Goal: Task Accomplishment & Management: Manage account settings

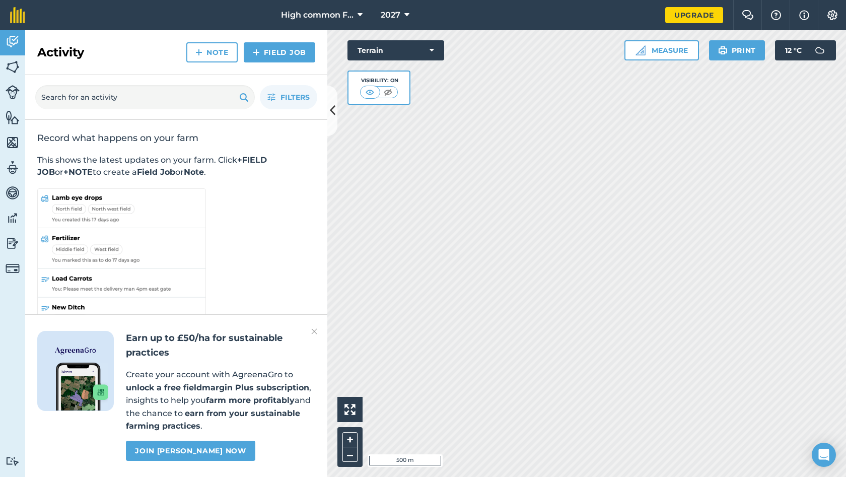
click at [408, 19] on icon at bounding box center [406, 15] width 5 height 12
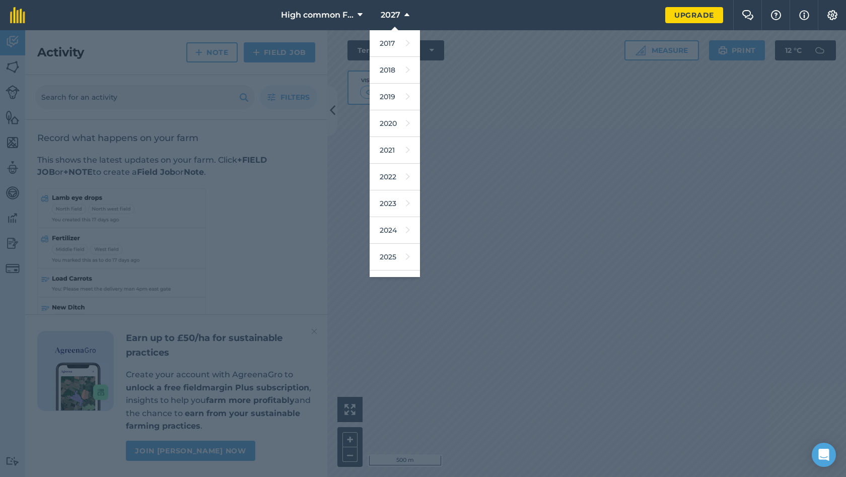
click at [410, 17] on button "2027" at bounding box center [394, 15] width 37 height 30
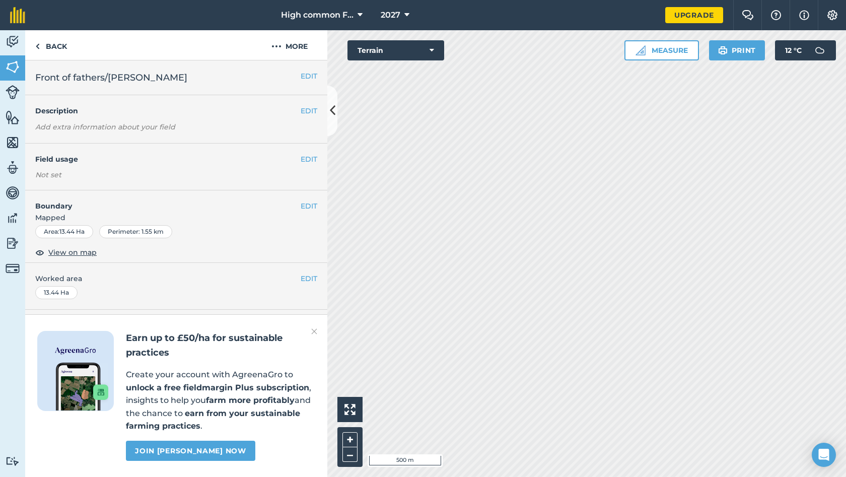
click at [306, 161] on button "EDIT" at bounding box center [308, 159] width 17 height 11
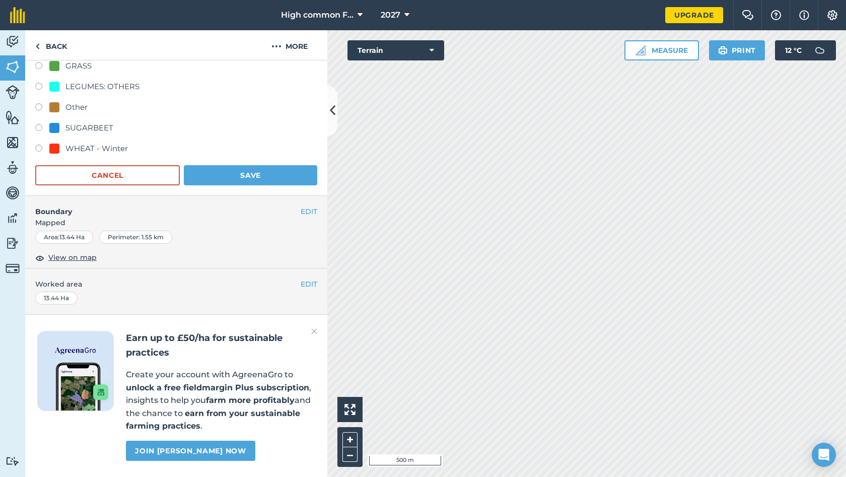
scroll to position [217, 0]
click at [40, 147] on label at bounding box center [42, 150] width 14 height 10
radio input "true"
radio input "false"
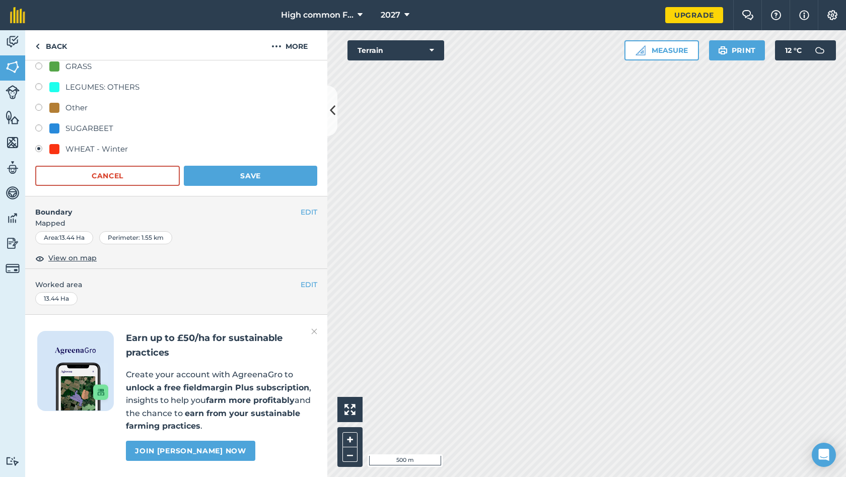
click at [216, 179] on button "Save" at bounding box center [250, 176] width 133 height 20
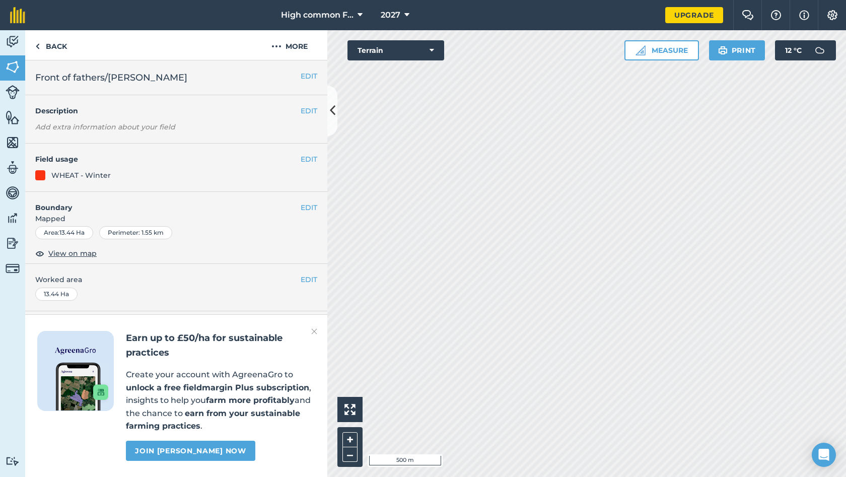
scroll to position [0, 0]
click at [306, 159] on button "EDIT" at bounding box center [308, 159] width 17 height 11
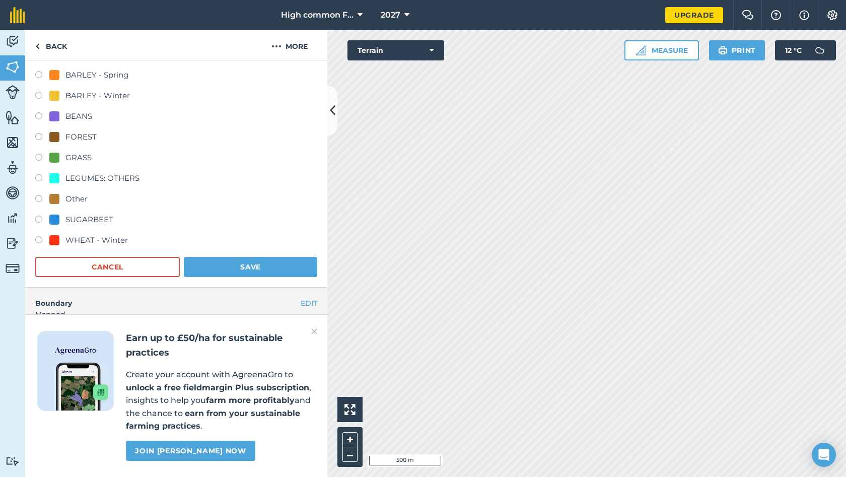
scroll to position [135, 0]
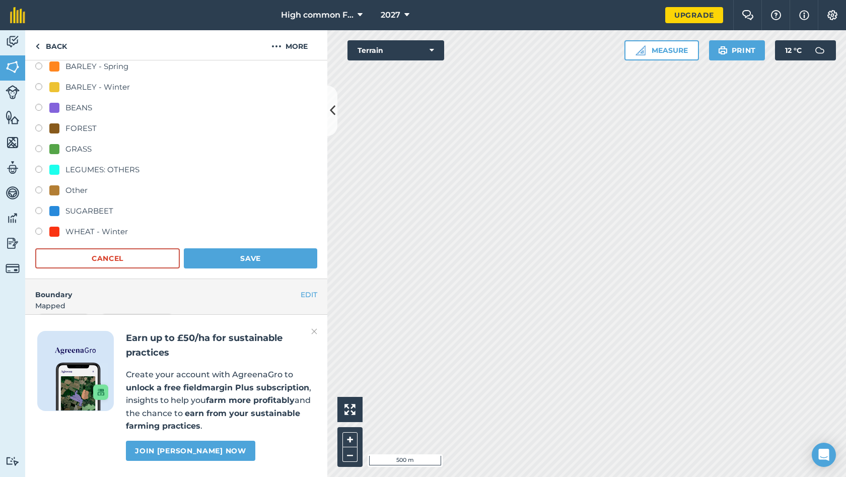
click at [38, 232] on label at bounding box center [42, 232] width 14 height 10
radio input "true"
radio input "false"
click at [189, 259] on button "Save" at bounding box center [250, 258] width 133 height 20
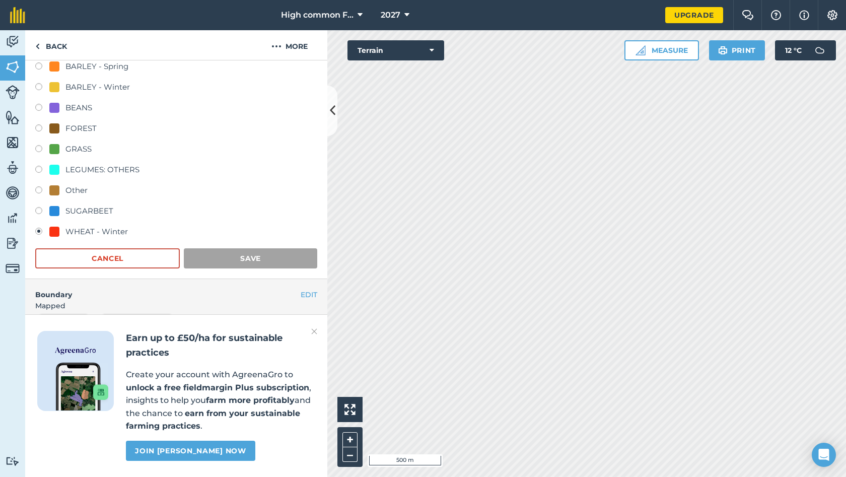
scroll to position [0, 0]
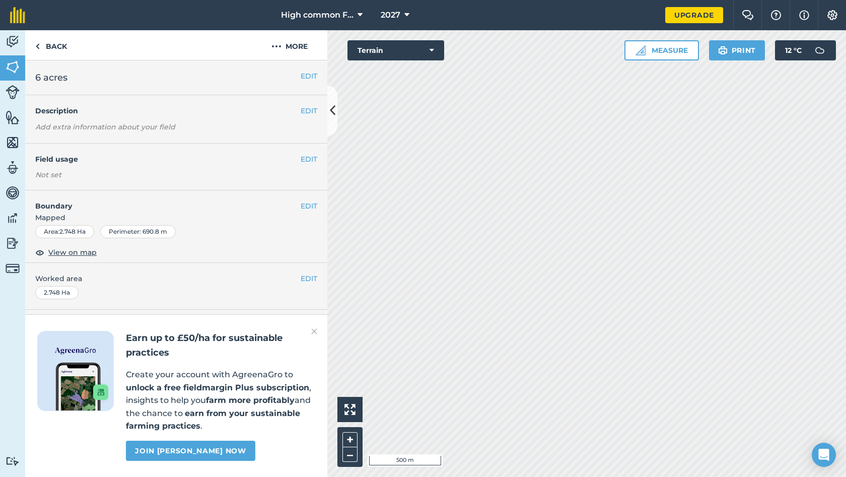
click at [314, 159] on button "EDIT" at bounding box center [308, 159] width 17 height 11
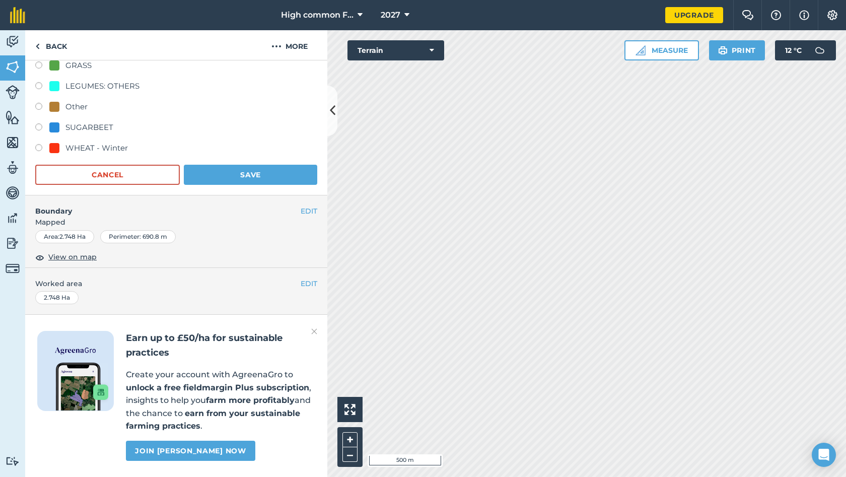
scroll to position [217, 0]
click at [40, 146] on label at bounding box center [42, 150] width 14 height 10
radio input "true"
radio input "false"
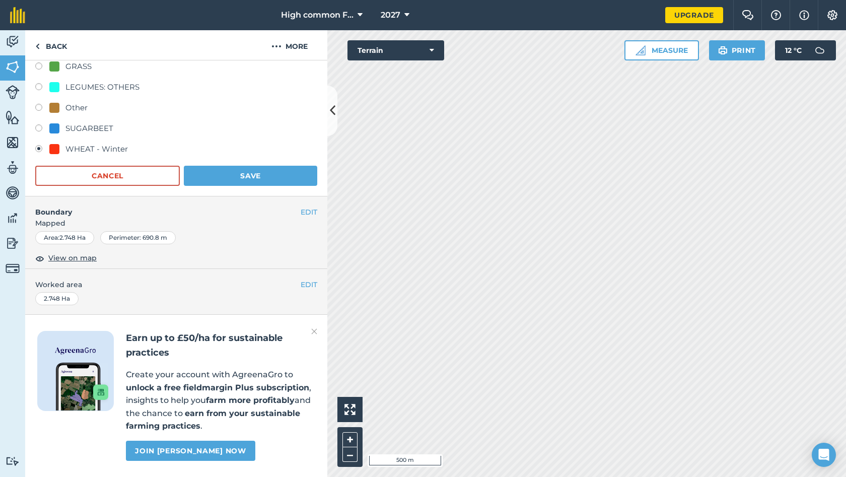
click at [234, 172] on button "Save" at bounding box center [250, 176] width 133 height 20
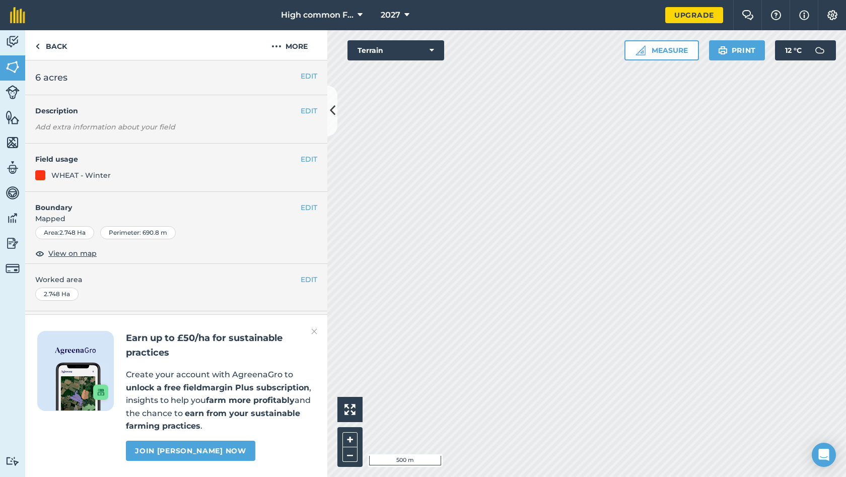
scroll to position [0, 0]
click at [313, 71] on button "EDIT" at bounding box center [308, 75] width 17 height 11
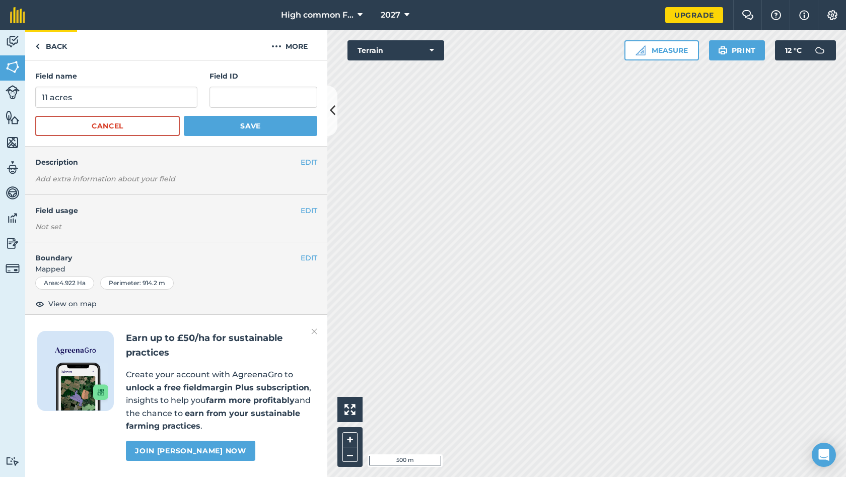
click at [53, 47] on link "Back" at bounding box center [51, 45] width 52 height 30
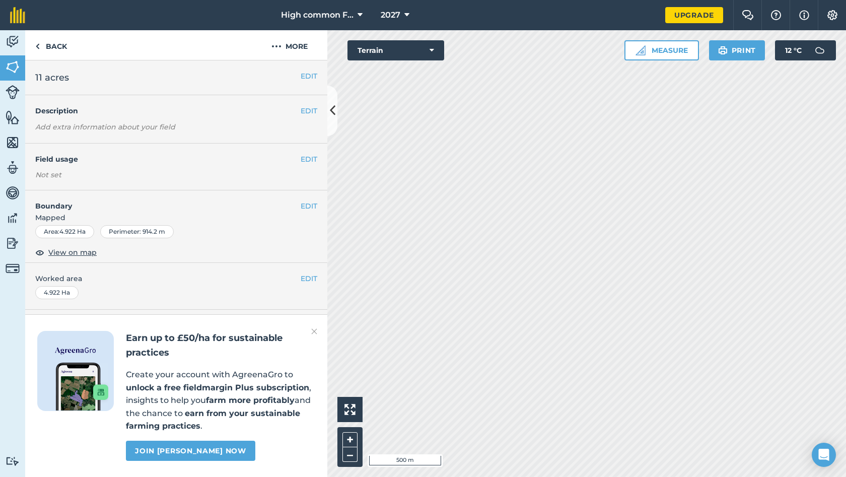
click at [308, 78] on button "EDIT" at bounding box center [308, 75] width 17 height 11
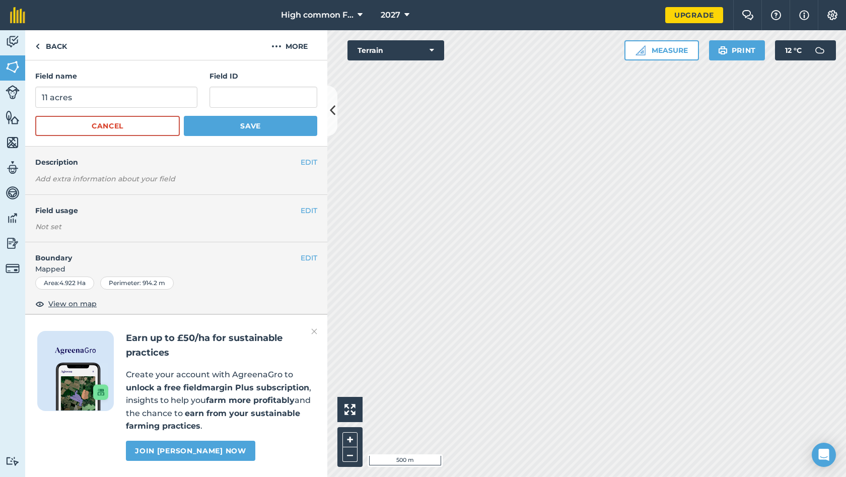
click at [305, 206] on button "EDIT" at bounding box center [308, 210] width 17 height 11
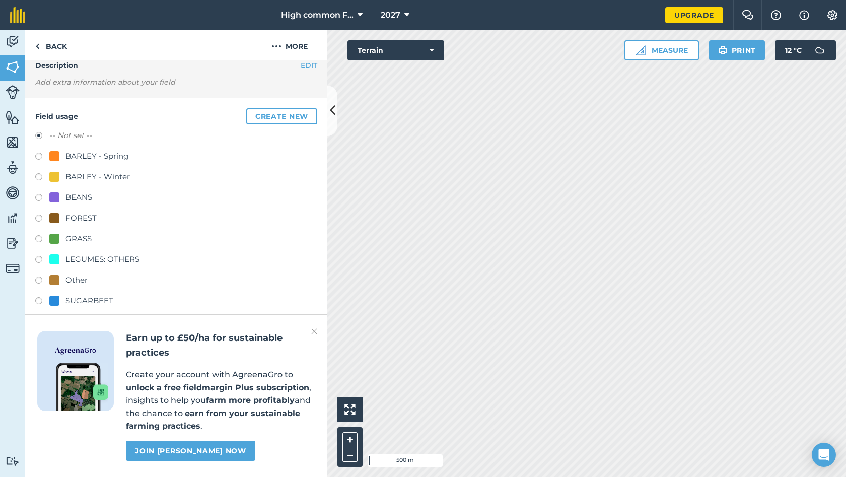
scroll to position [129, 0]
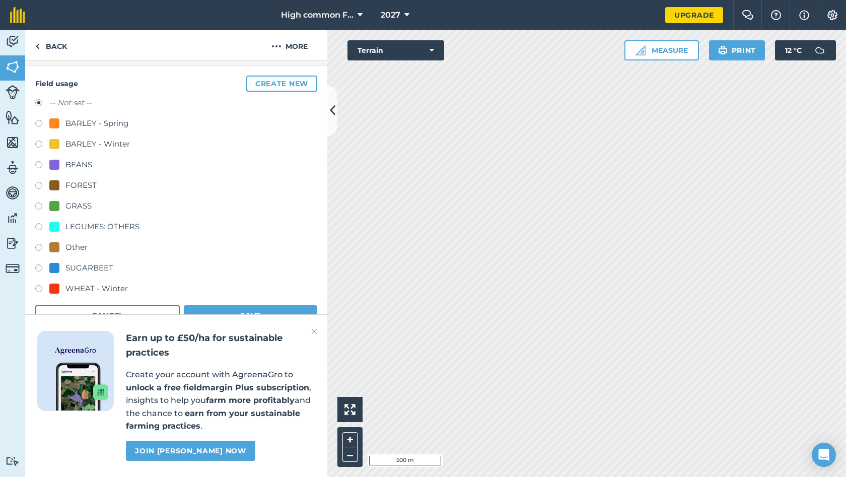
click at [40, 286] on label at bounding box center [42, 290] width 14 height 10
radio input "true"
radio input "false"
click at [215, 309] on button "Save" at bounding box center [250, 315] width 133 height 20
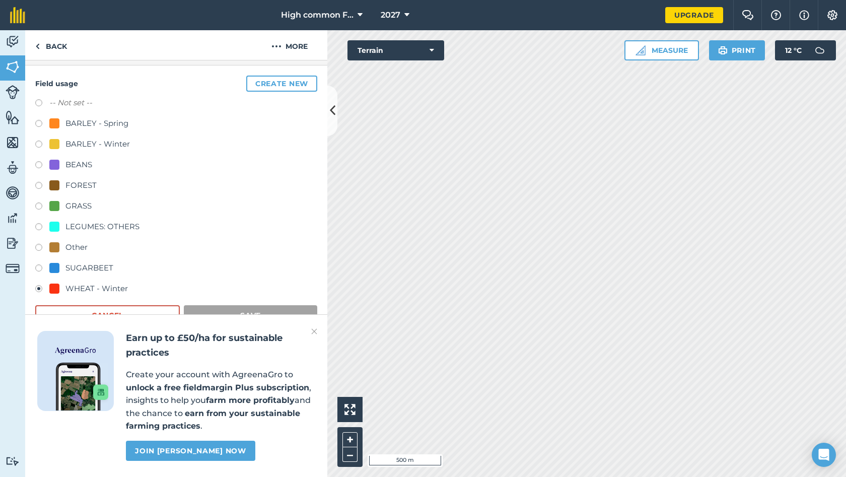
scroll to position [46, 0]
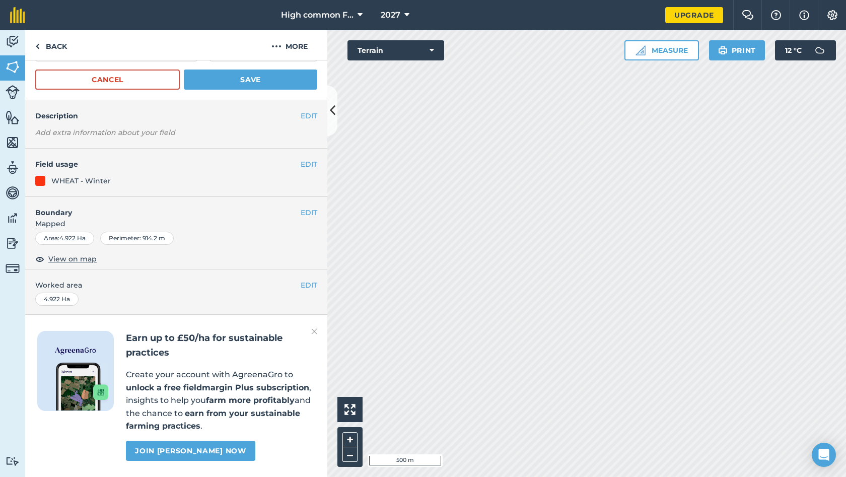
click at [262, 80] on button "Save" at bounding box center [250, 79] width 133 height 20
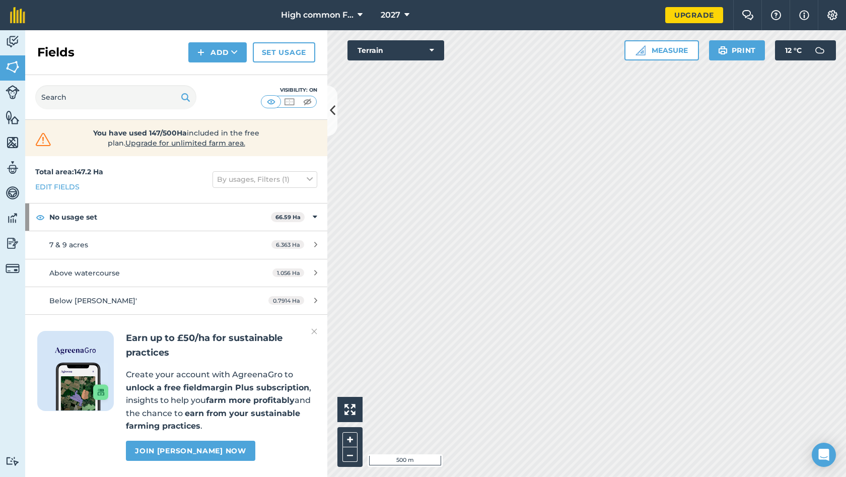
click at [401, 12] on button "2027" at bounding box center [394, 15] width 37 height 30
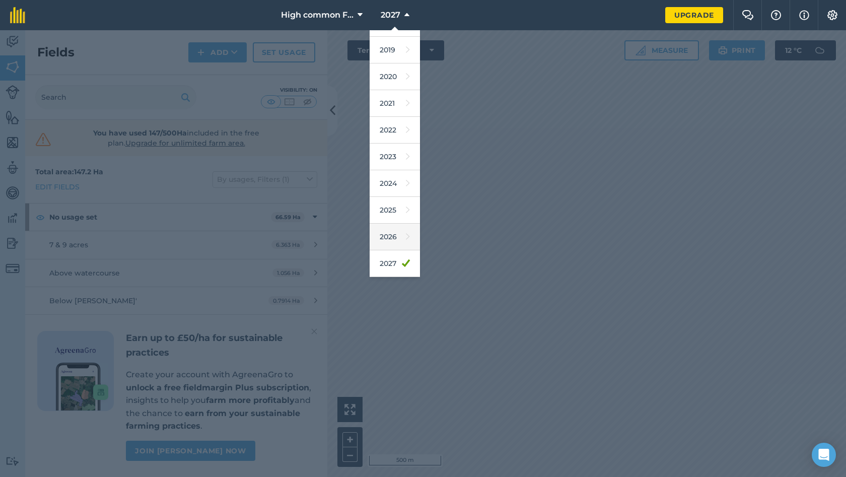
scroll to position [47, 0]
click at [392, 233] on link "2026" at bounding box center [394, 236] width 50 height 27
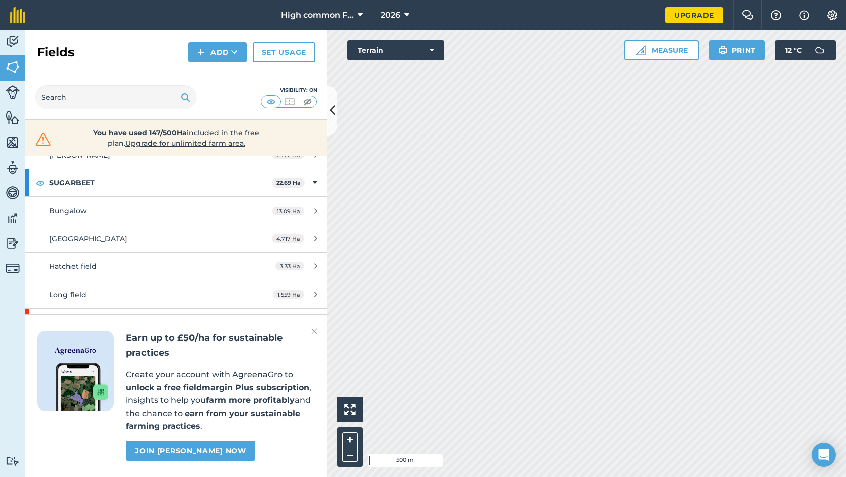
scroll to position [622, 0]
